Goal: Task Accomplishment & Management: Use online tool/utility

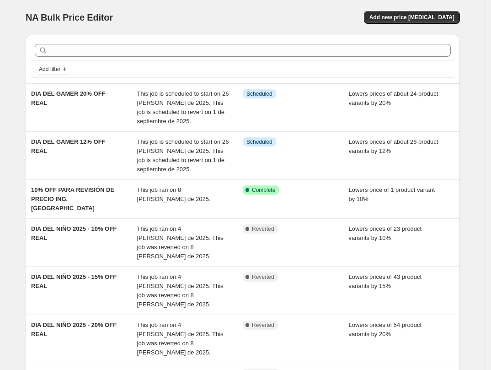
click at [216, 28] on div "NA Bulk Price Editor. This page is ready NA Bulk Price Editor Add new price [ME…" at bounding box center [243, 17] width 435 height 35
